Goal: Information Seeking & Learning: Learn about a topic

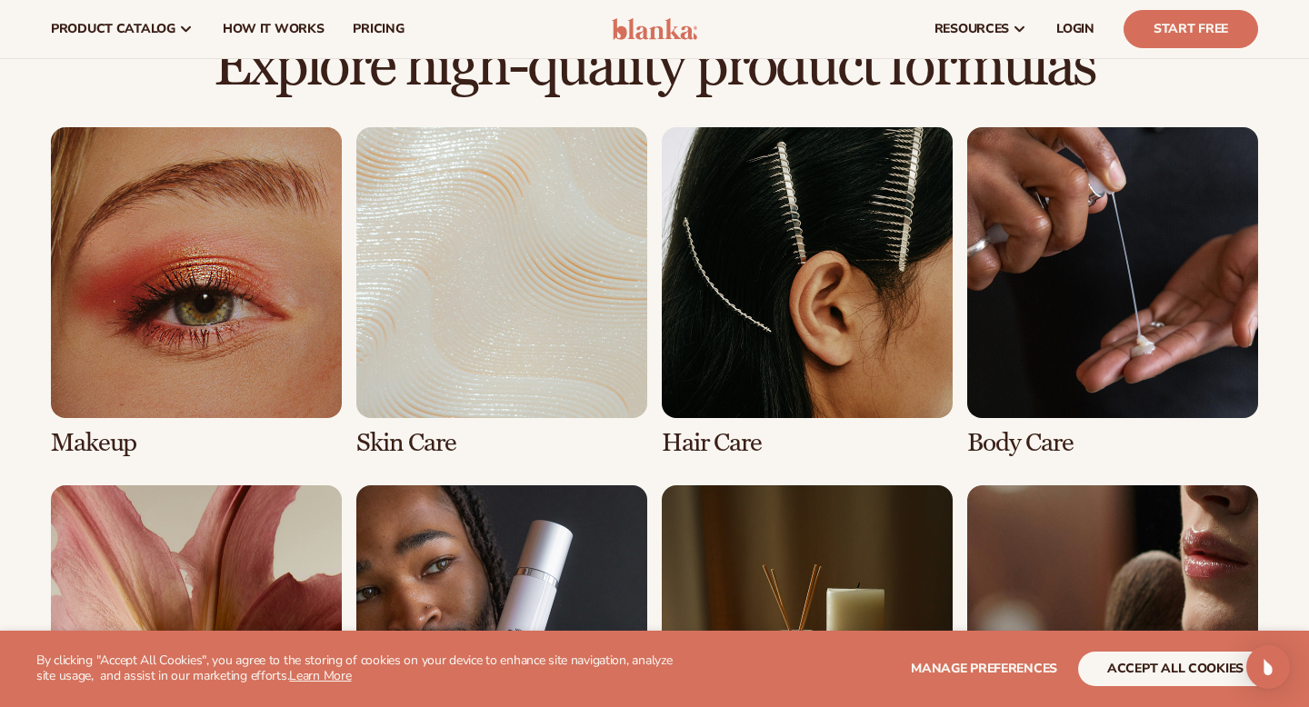
scroll to position [1239, 0]
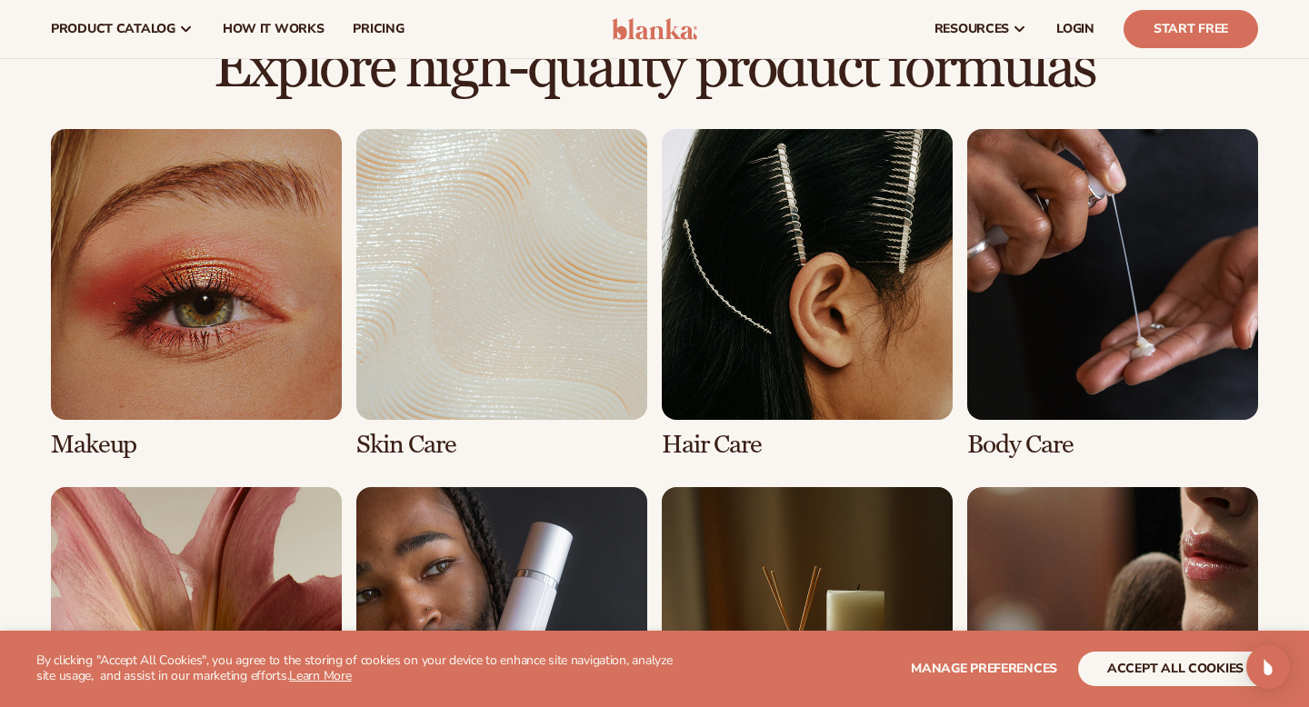
click at [244, 323] on link "1 / 8" at bounding box center [196, 294] width 291 height 330
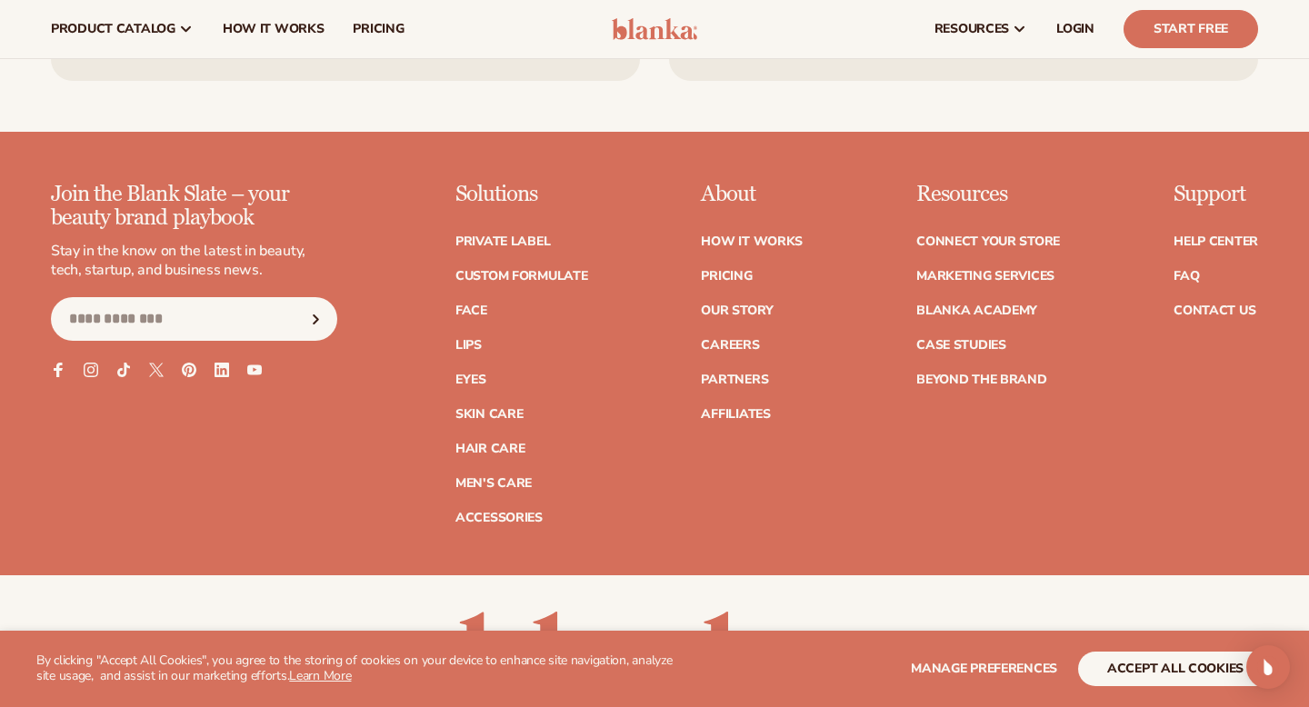
scroll to position [3458, 0]
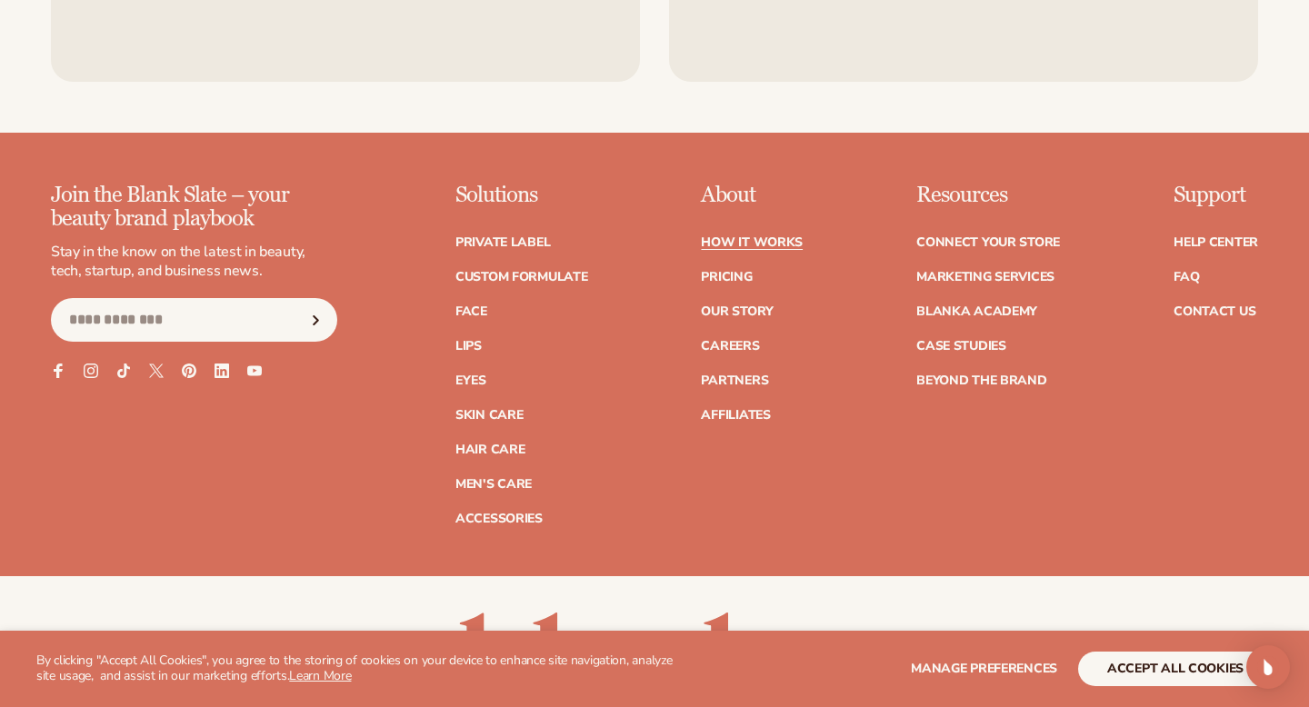
click at [756, 240] on link "How It Works" at bounding box center [752, 242] width 102 height 13
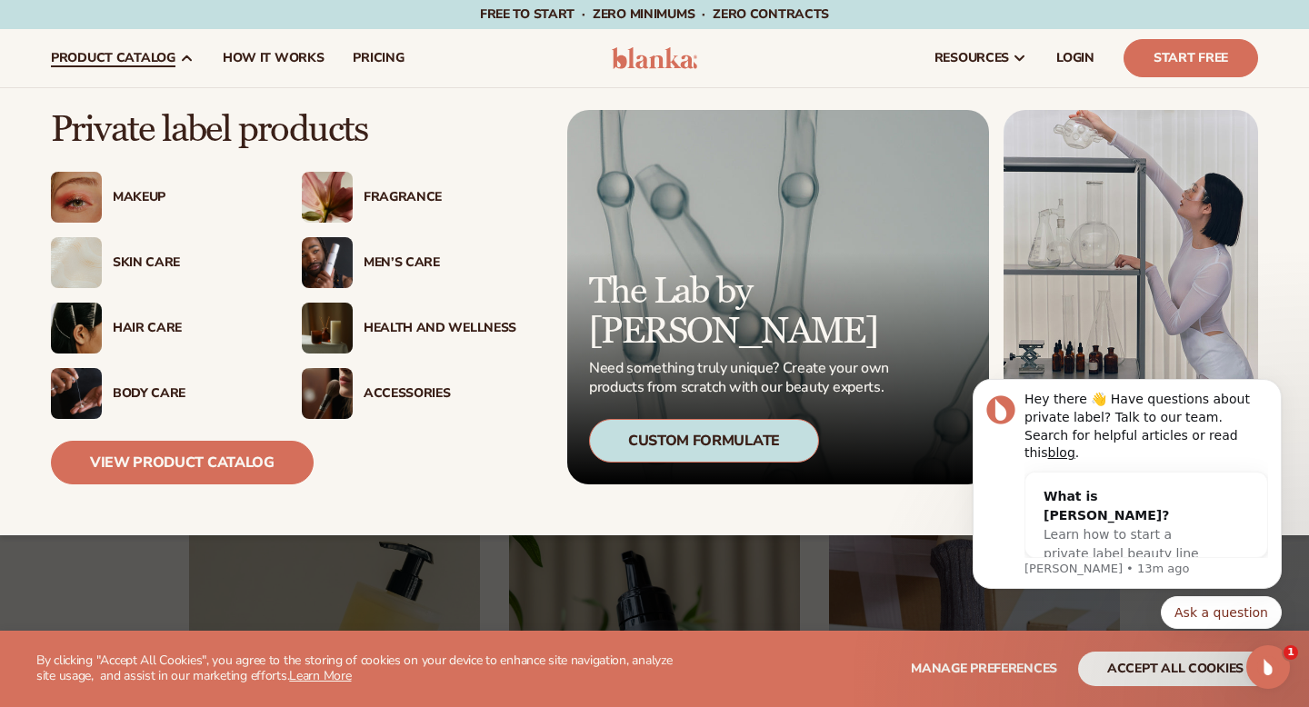
click at [140, 200] on div "Makeup" at bounding box center [189, 197] width 153 height 15
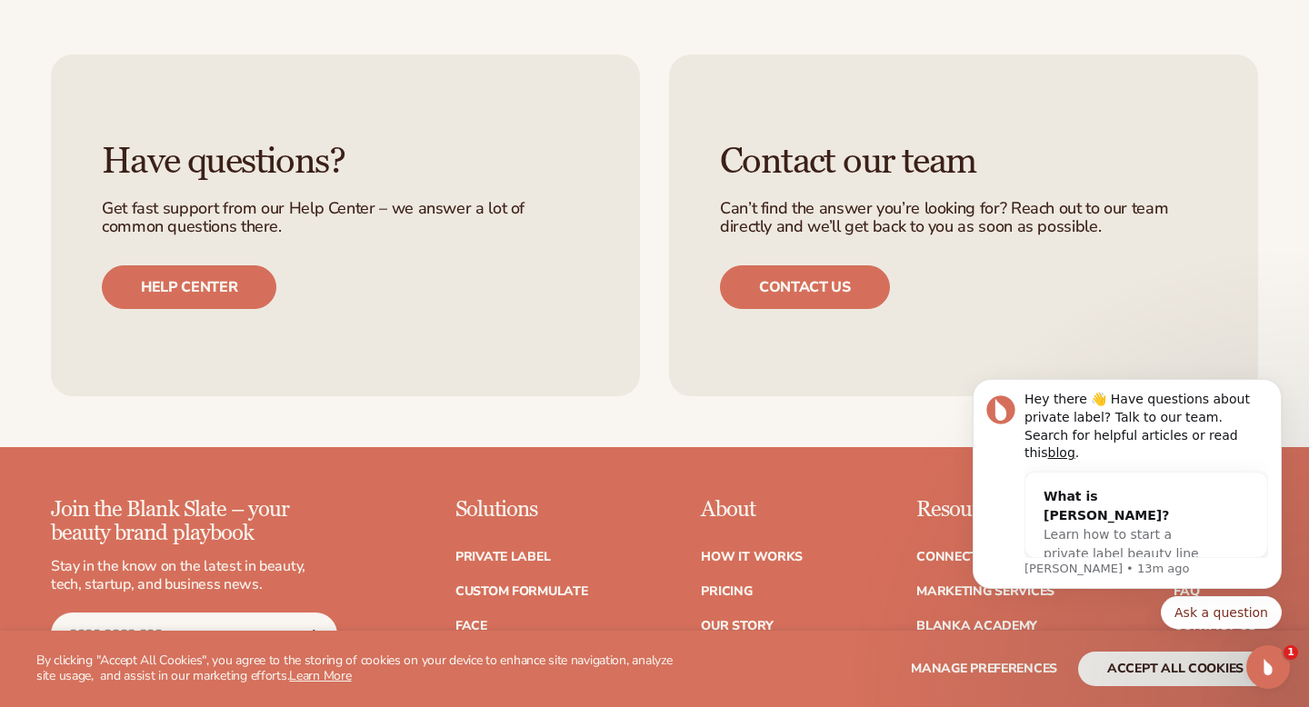
scroll to position [3311, 0]
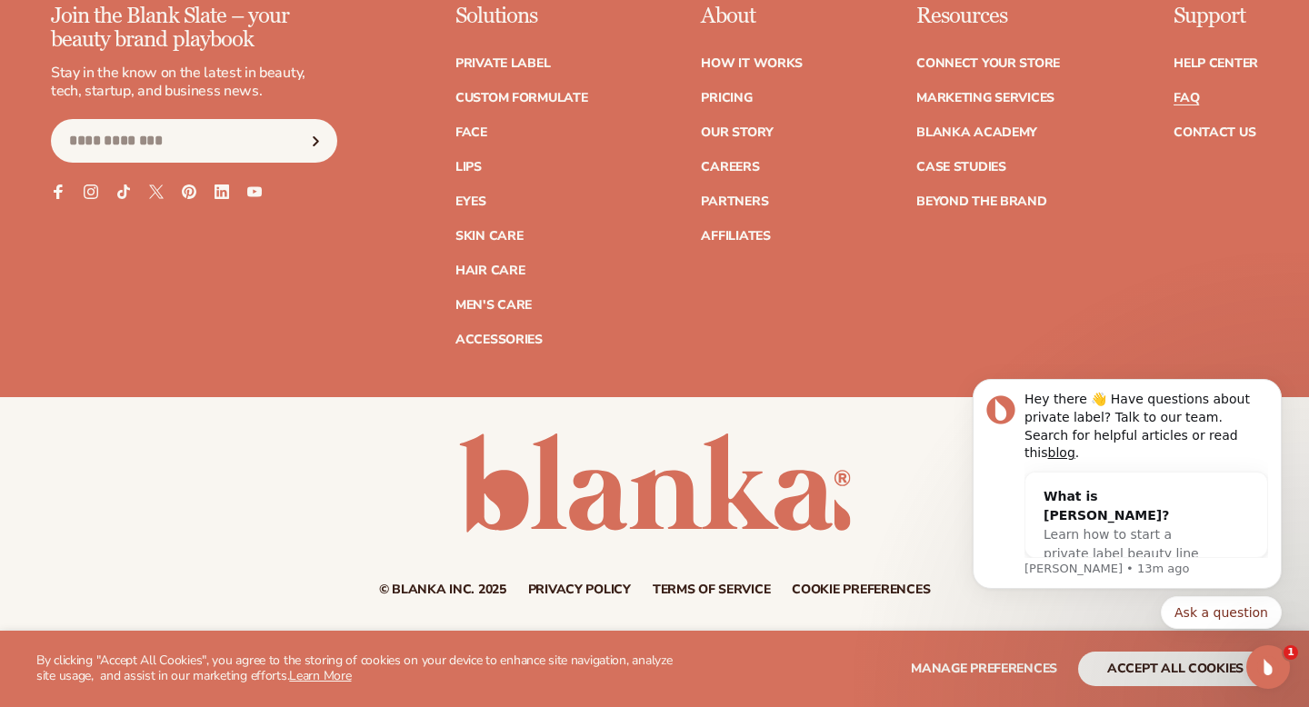
click at [1192, 96] on link "FAQ" at bounding box center [1185, 98] width 25 height 13
